Goal: Transaction & Acquisition: Book appointment/travel/reservation

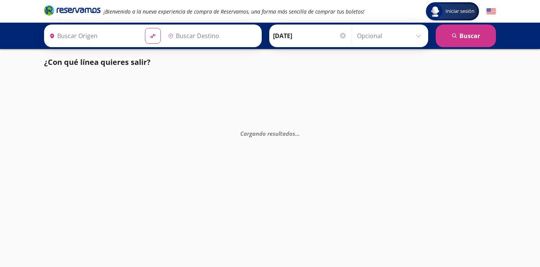
type input "[GEOGRAPHIC_DATA], [GEOGRAPHIC_DATA]"
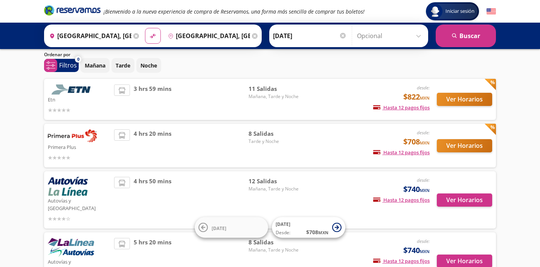
scroll to position [23, 0]
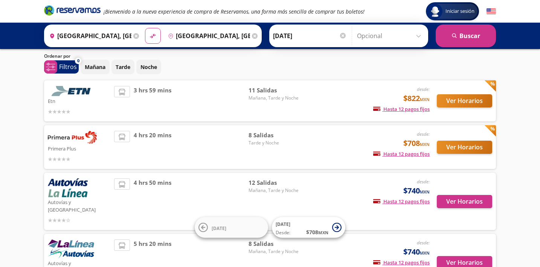
click at [459, 97] on button "Ver Horarios" at bounding box center [464, 100] width 55 height 13
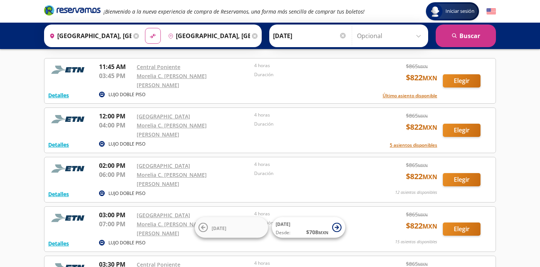
scroll to position [32, 0]
click at [451, 124] on button "Elegir" at bounding box center [462, 130] width 38 height 13
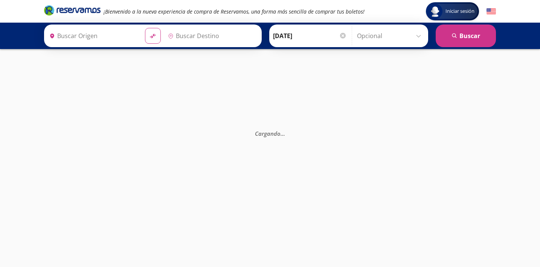
type input "[GEOGRAPHIC_DATA], [GEOGRAPHIC_DATA]"
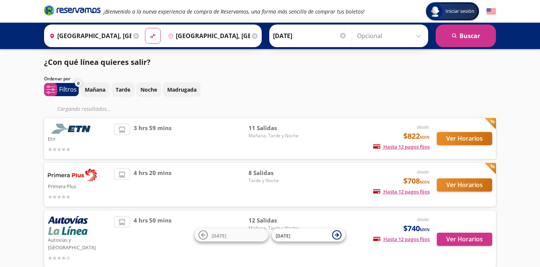
scroll to position [23, 0]
